Goal: Information Seeking & Learning: Learn about a topic

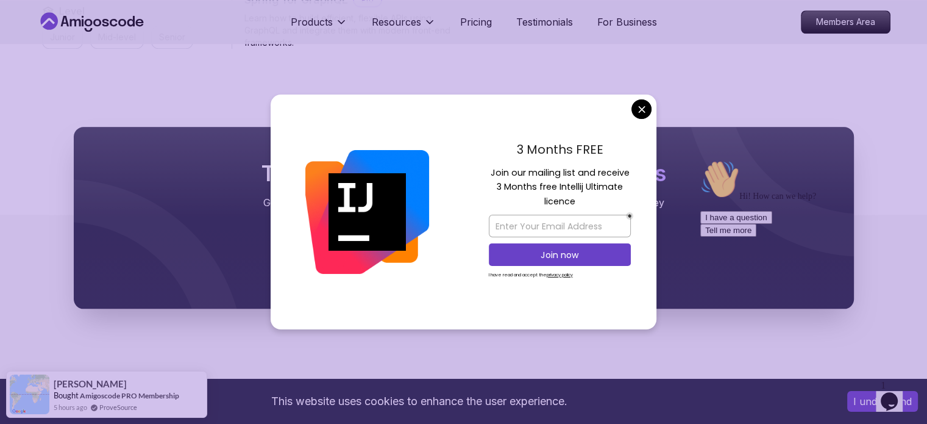
scroll to position [1179, 0]
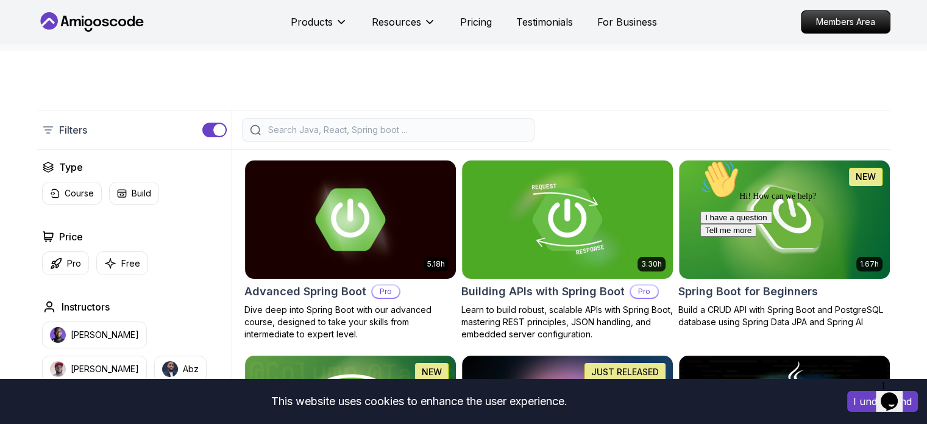
scroll to position [217, 0]
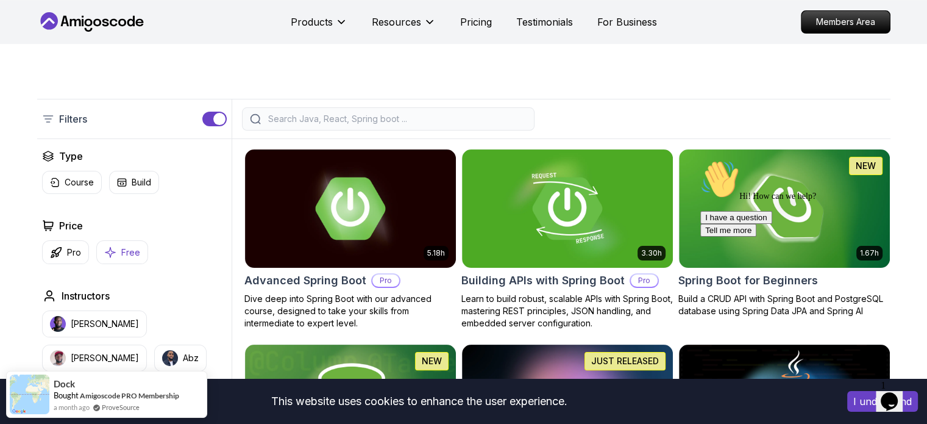
click at [112, 246] on icon "button" at bounding box center [110, 252] width 12 height 13
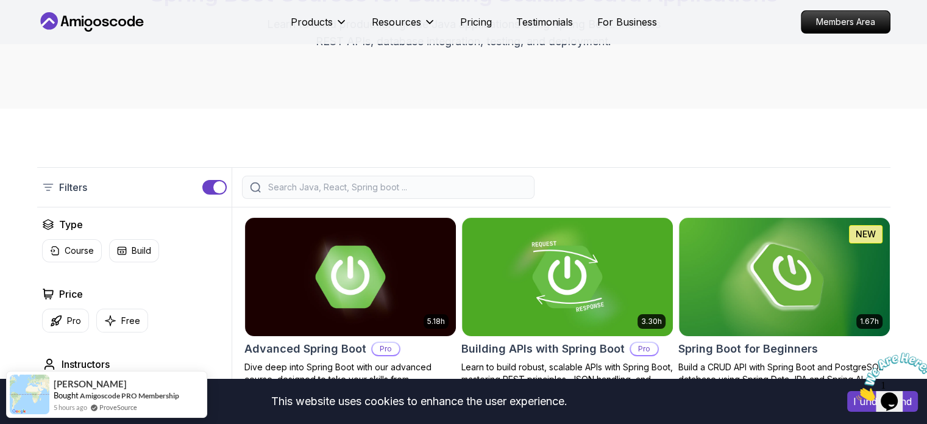
scroll to position [141, 0]
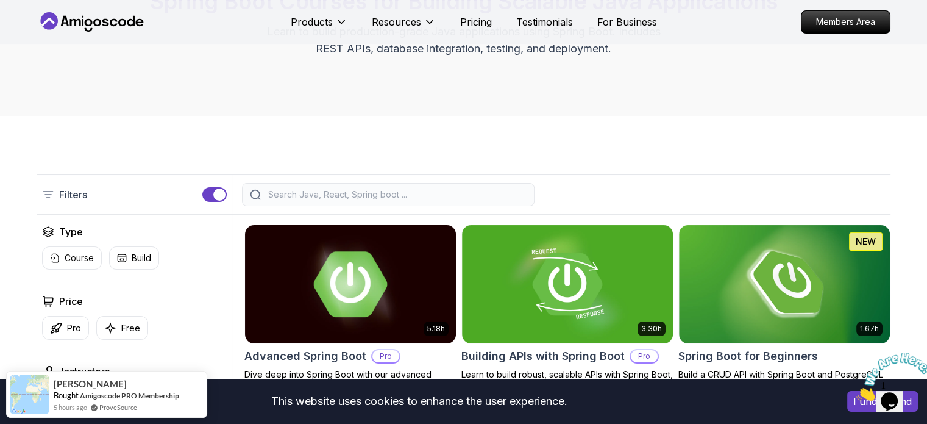
click at [331, 313] on img at bounding box center [350, 284] width 221 height 124
